Goal: Information Seeking & Learning: Check status

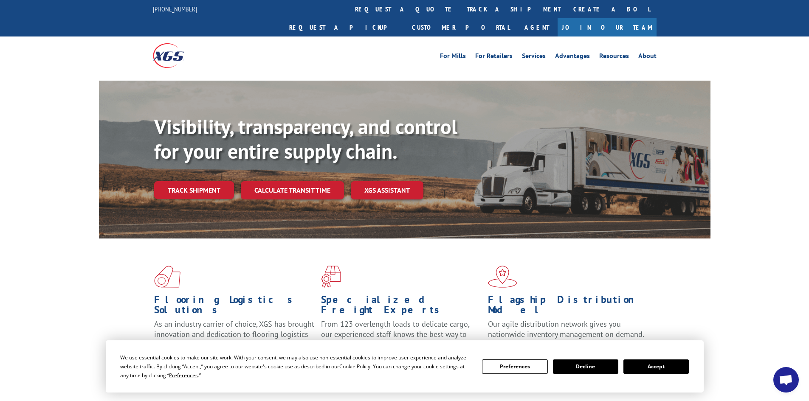
click at [659, 365] on button "Accept" at bounding box center [656, 367] width 65 height 14
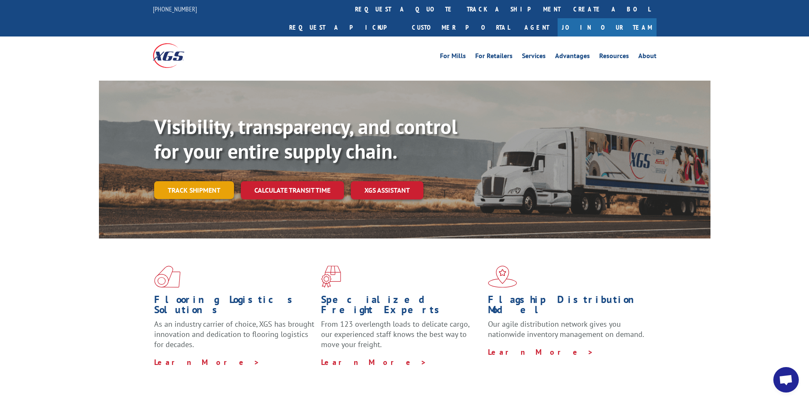
click at [197, 181] on link "Track shipment" at bounding box center [194, 190] width 80 height 18
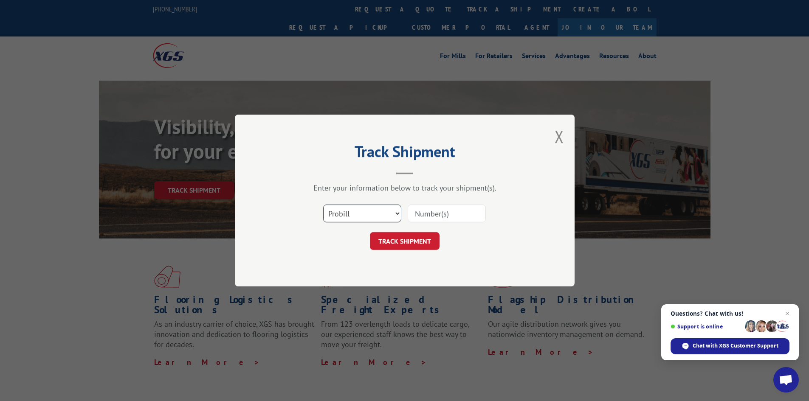
click at [371, 216] on select "Select category... Probill BOL PO" at bounding box center [362, 214] width 78 height 18
click at [323, 205] on select "Select category... Probill BOL PO" at bounding box center [362, 214] width 78 height 18
click at [450, 210] on input at bounding box center [447, 214] width 78 height 18
paste input "17231298"
type input "17231298"
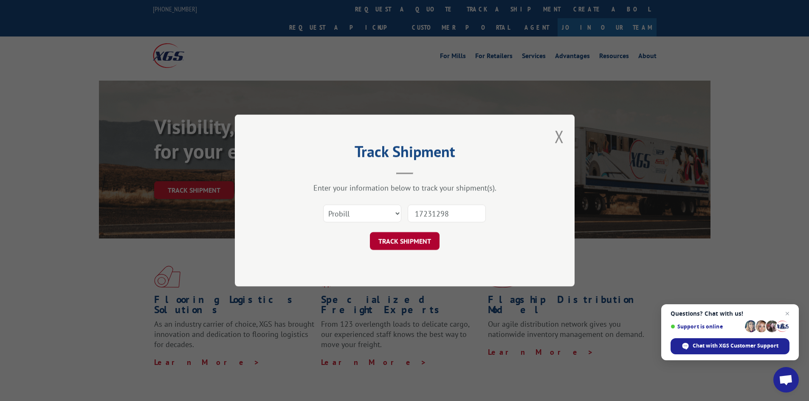
click at [400, 245] on button "TRACK SHIPMENT" at bounding box center [405, 241] width 70 height 18
